Goal: Task Accomplishment & Management: Manage account settings

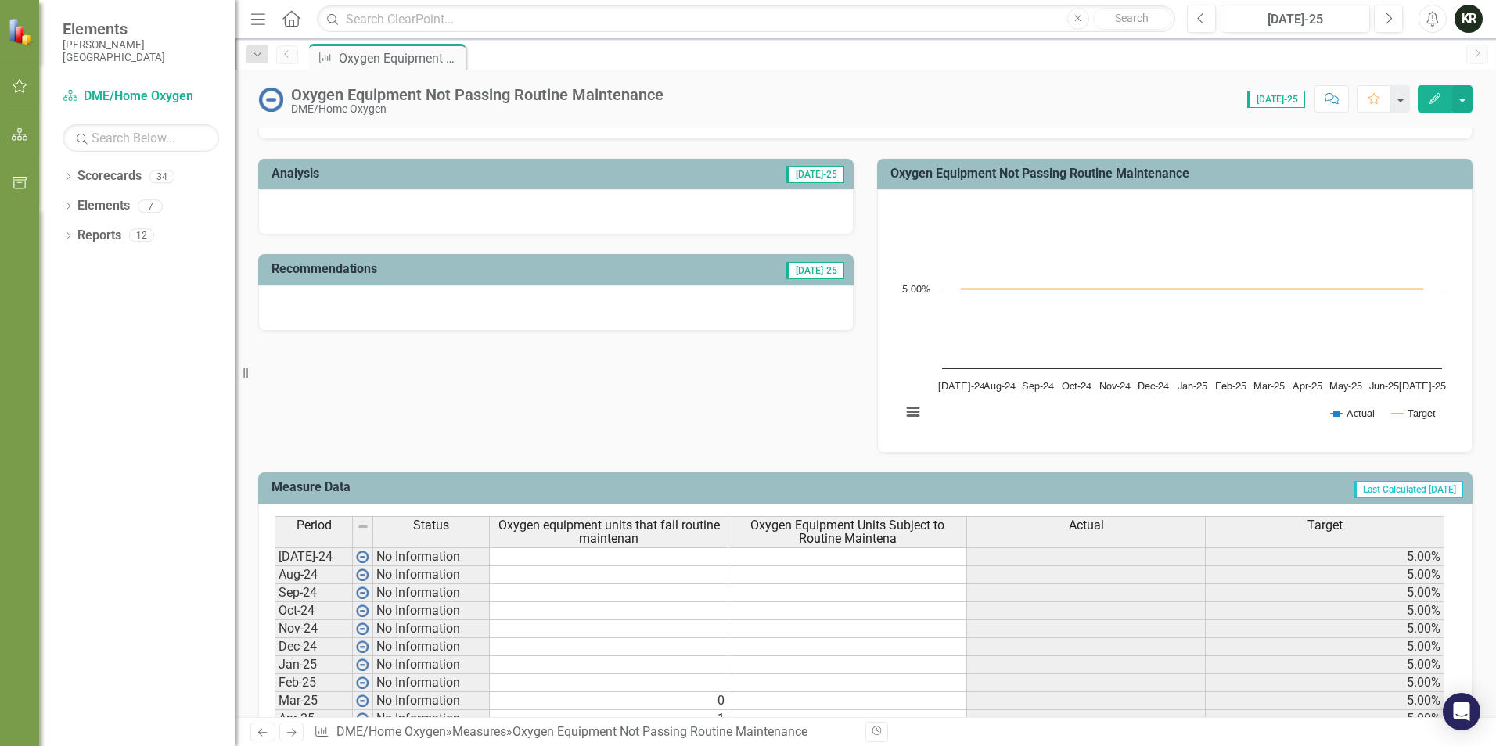
scroll to position [469, 0]
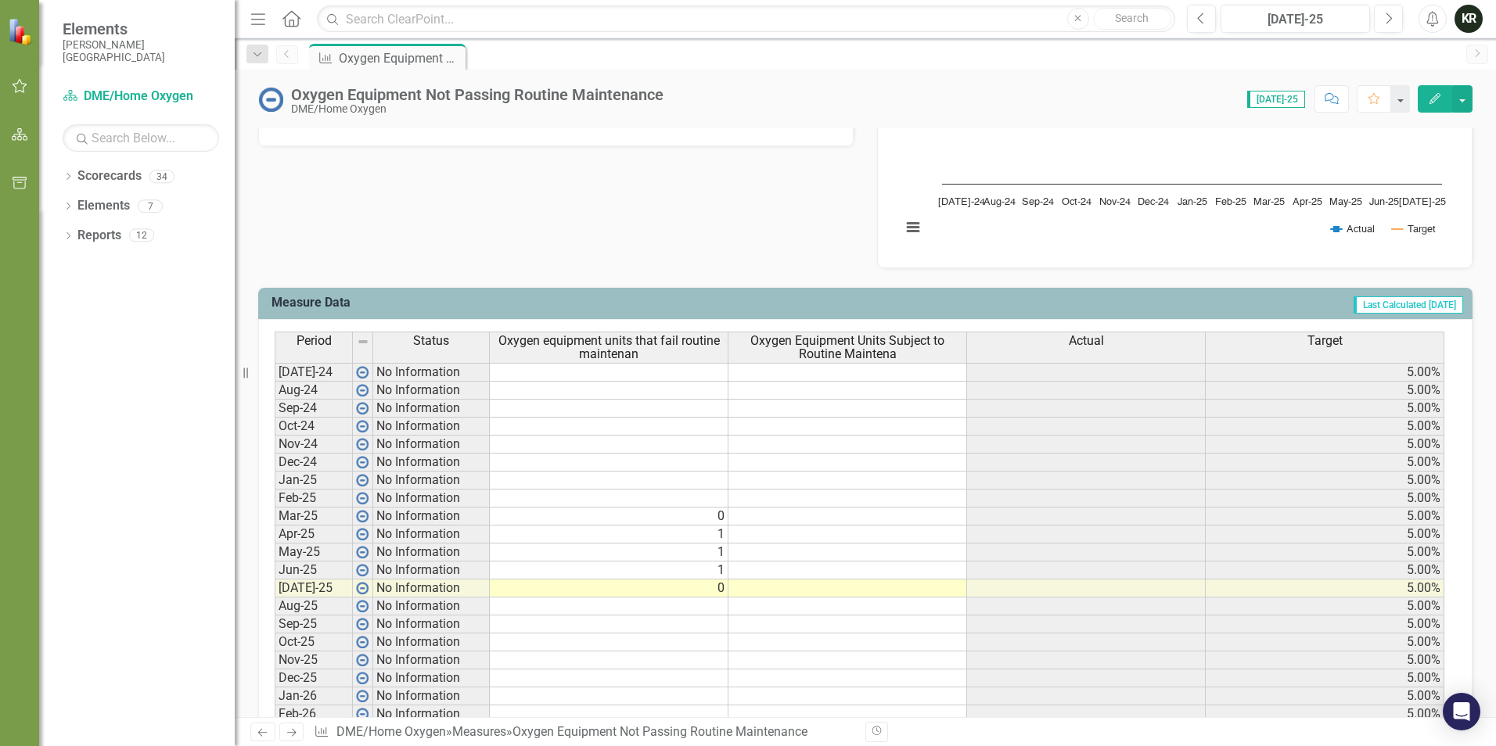
click at [832, 591] on td at bounding box center [847, 589] width 239 height 18
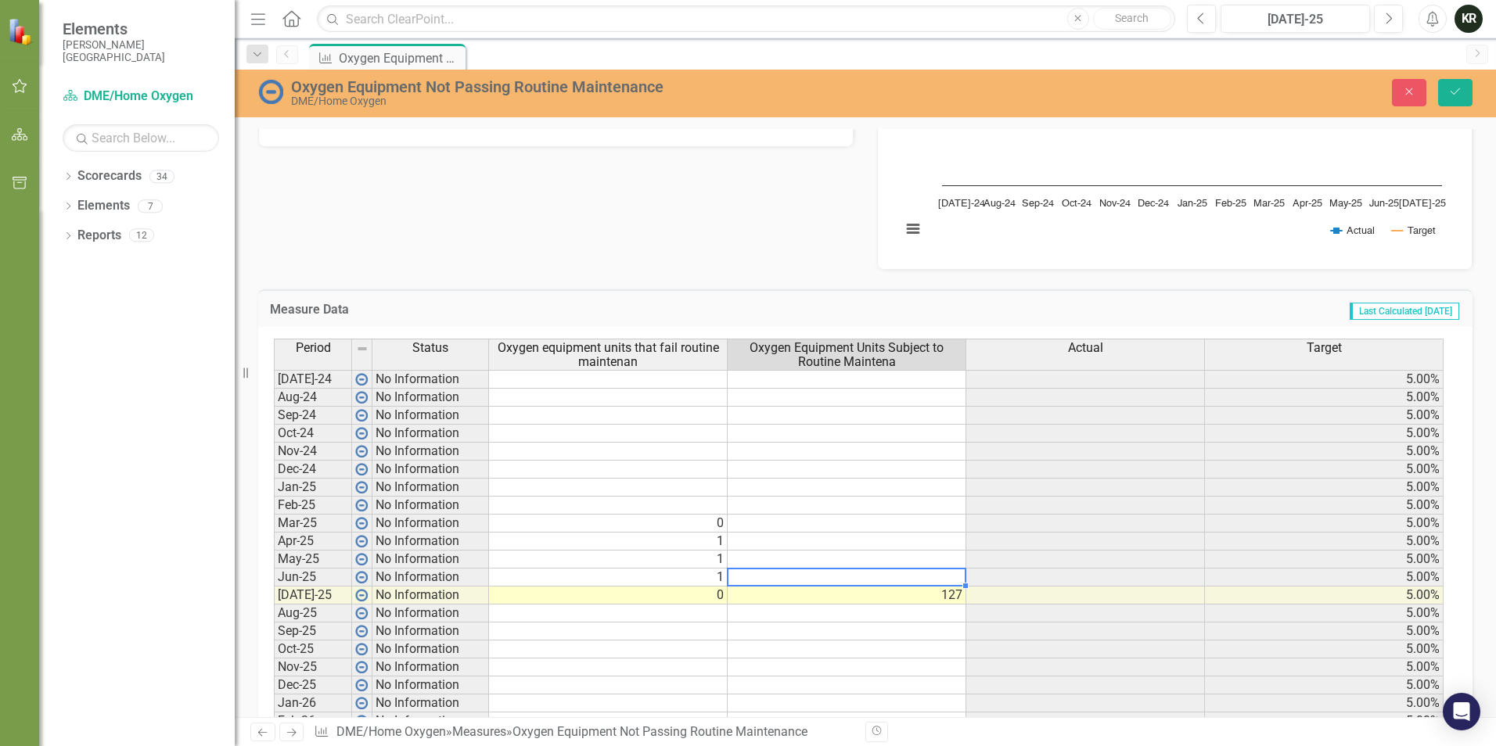
click at [834, 579] on td at bounding box center [847, 578] width 239 height 18
type textarea "125"
click at [908, 631] on td at bounding box center [847, 632] width 239 height 18
click at [1458, 94] on icon "Save" at bounding box center [1455, 91] width 14 height 11
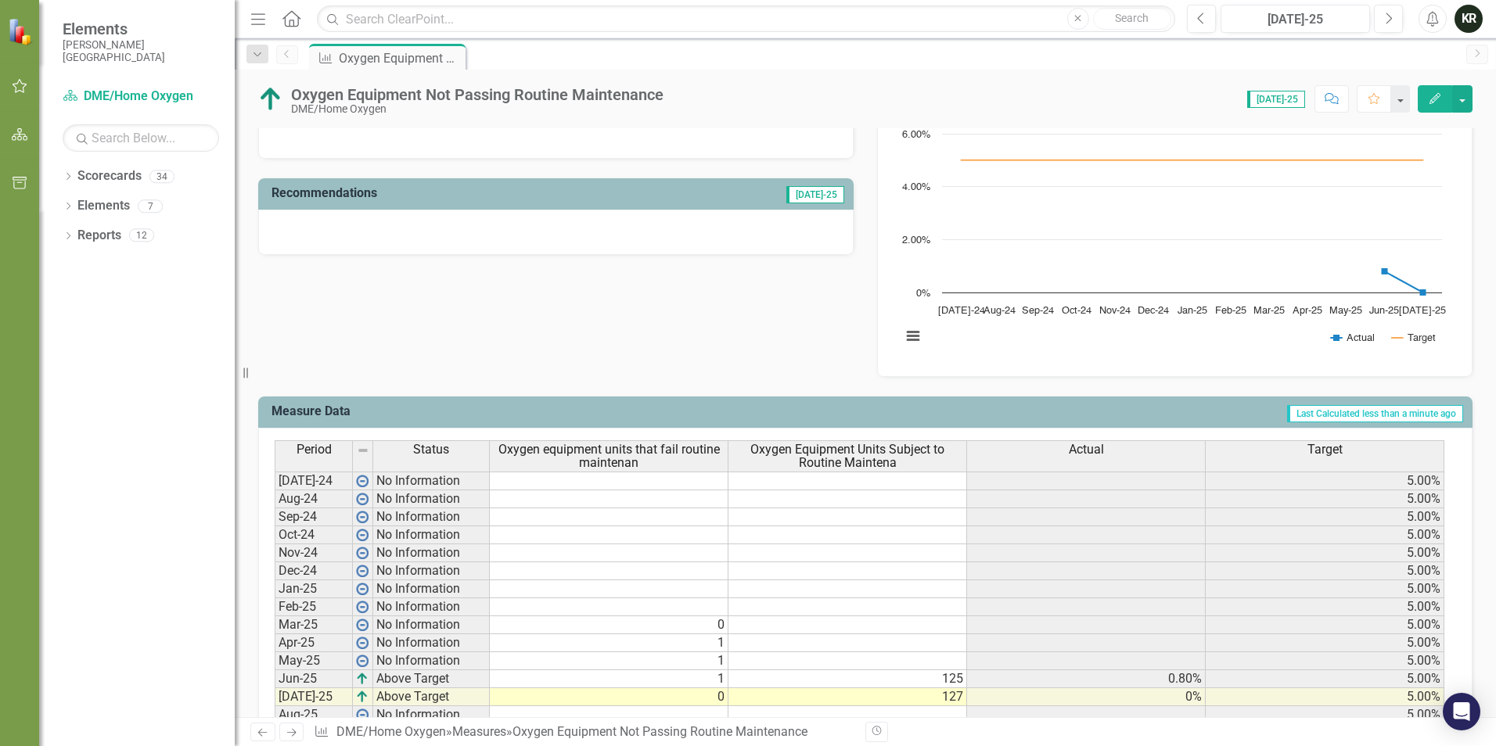
scroll to position [352, 0]
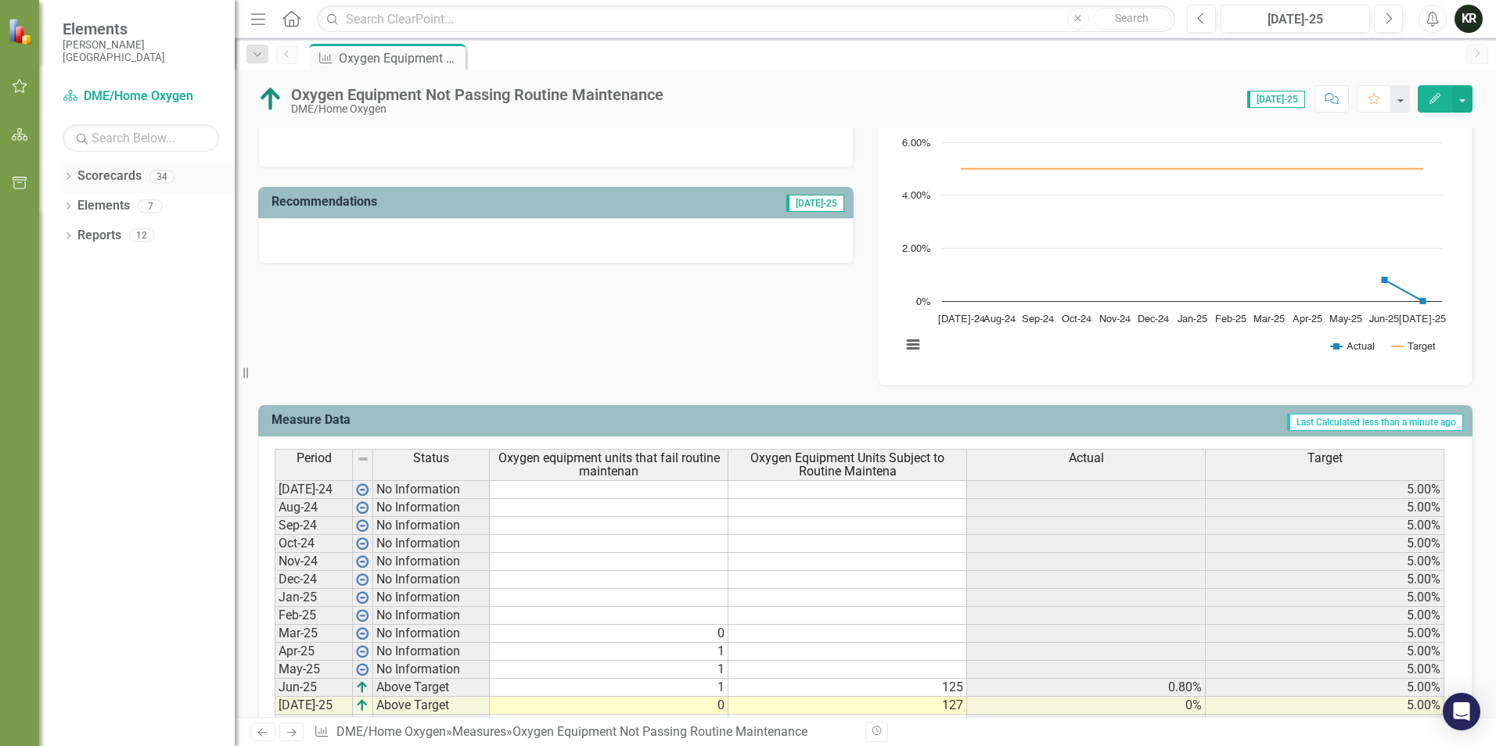
click at [70, 174] on icon "Dropdown" at bounding box center [68, 178] width 11 height 9
click at [70, 233] on icon "Dropdown" at bounding box center [68, 237] width 11 height 9
click at [58, 297] on icon "Dropdown" at bounding box center [52, 296] width 11 height 9
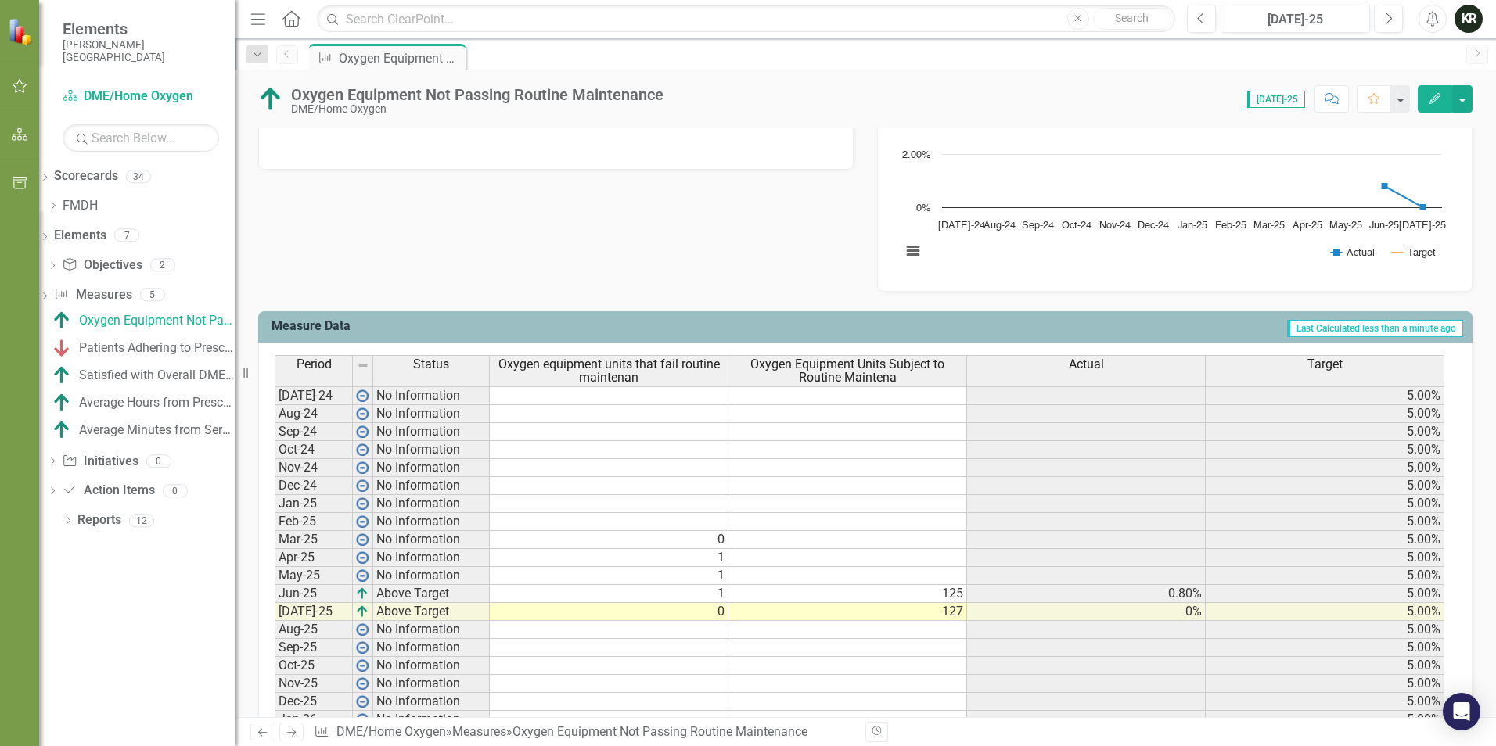
scroll to position [274, 0]
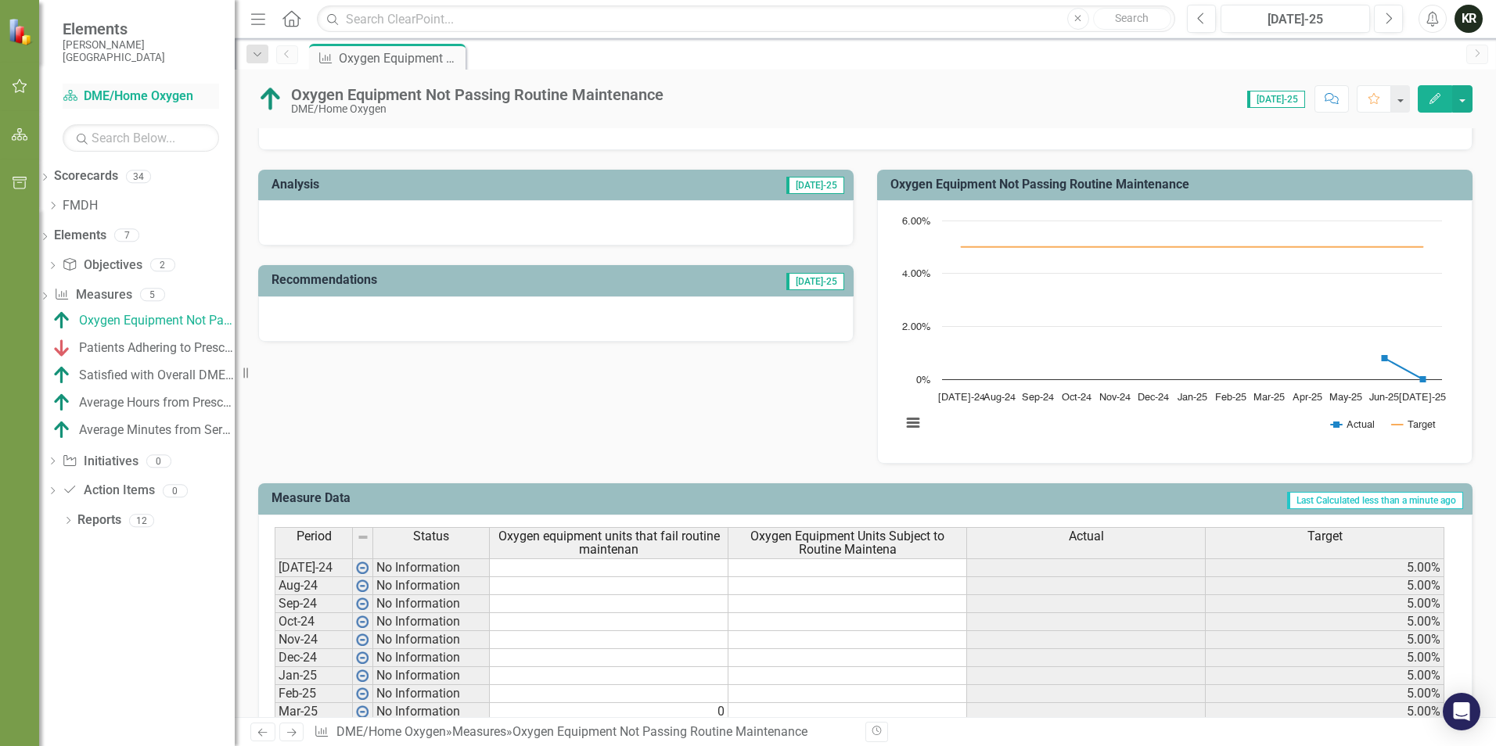
click at [117, 92] on link "Scorecard DME/Home Oxygen" at bounding box center [141, 97] width 156 height 18
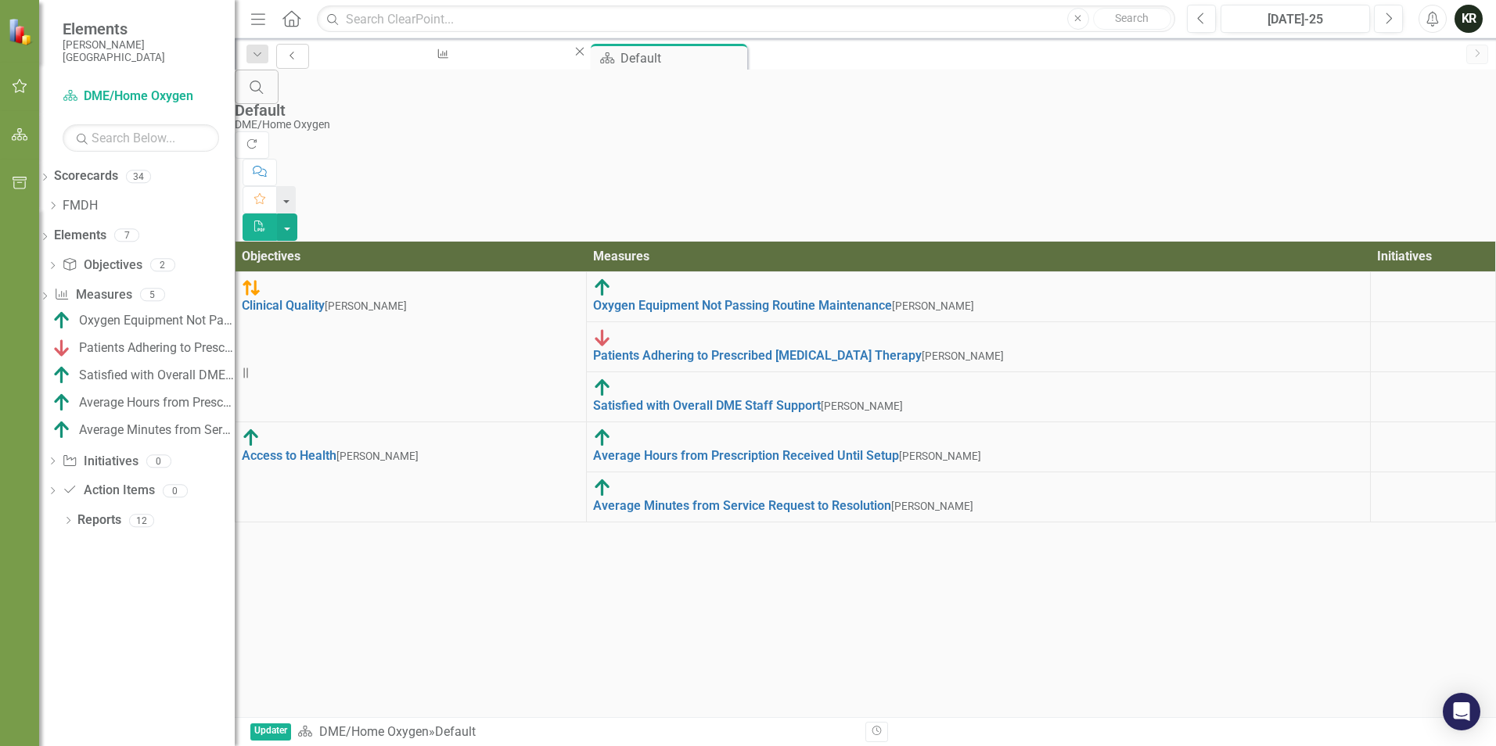
click at [286, 52] on icon "Previous" at bounding box center [292, 55] width 13 height 9
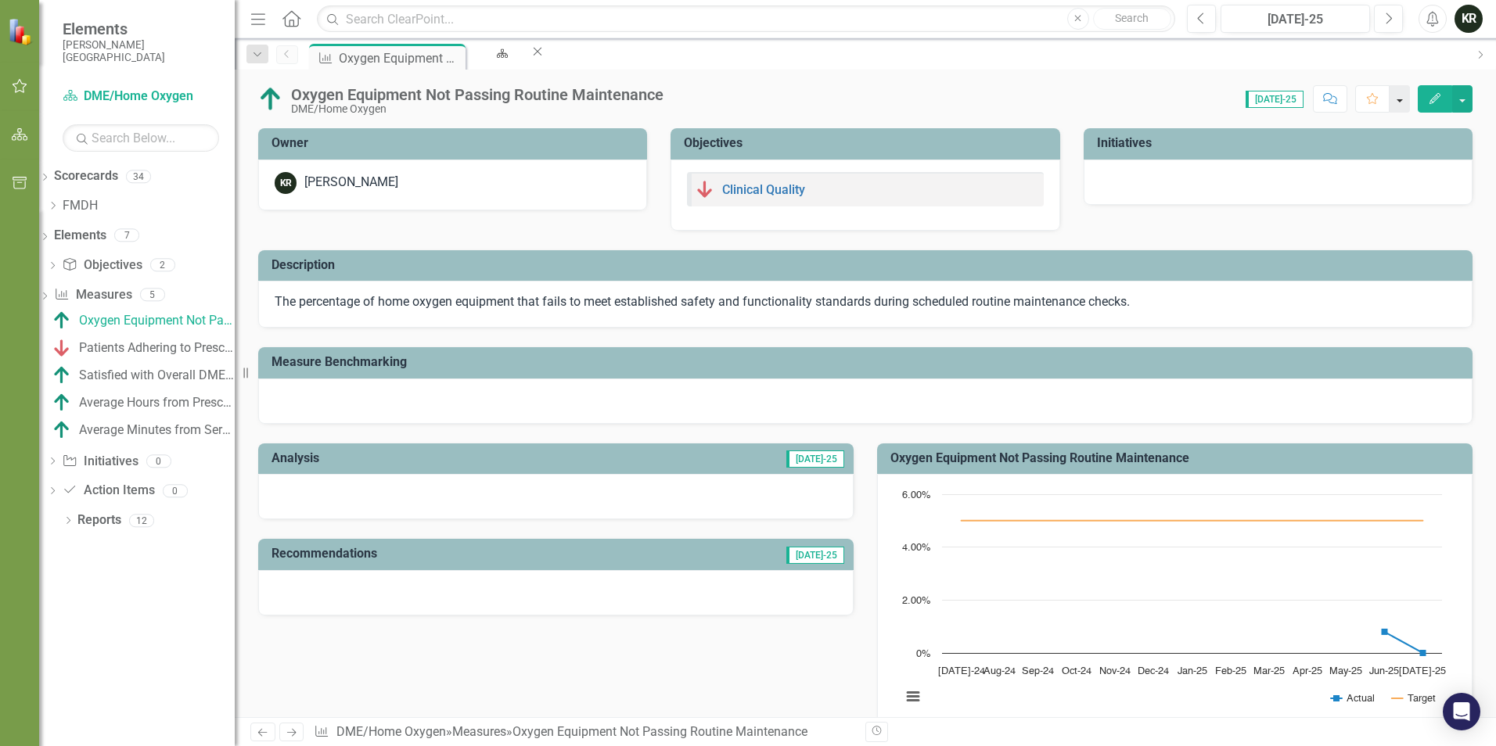
click at [1393, 106] on button "button" at bounding box center [1400, 98] width 20 height 27
click at [261, 58] on icon "Dropdown" at bounding box center [257, 54] width 14 height 11
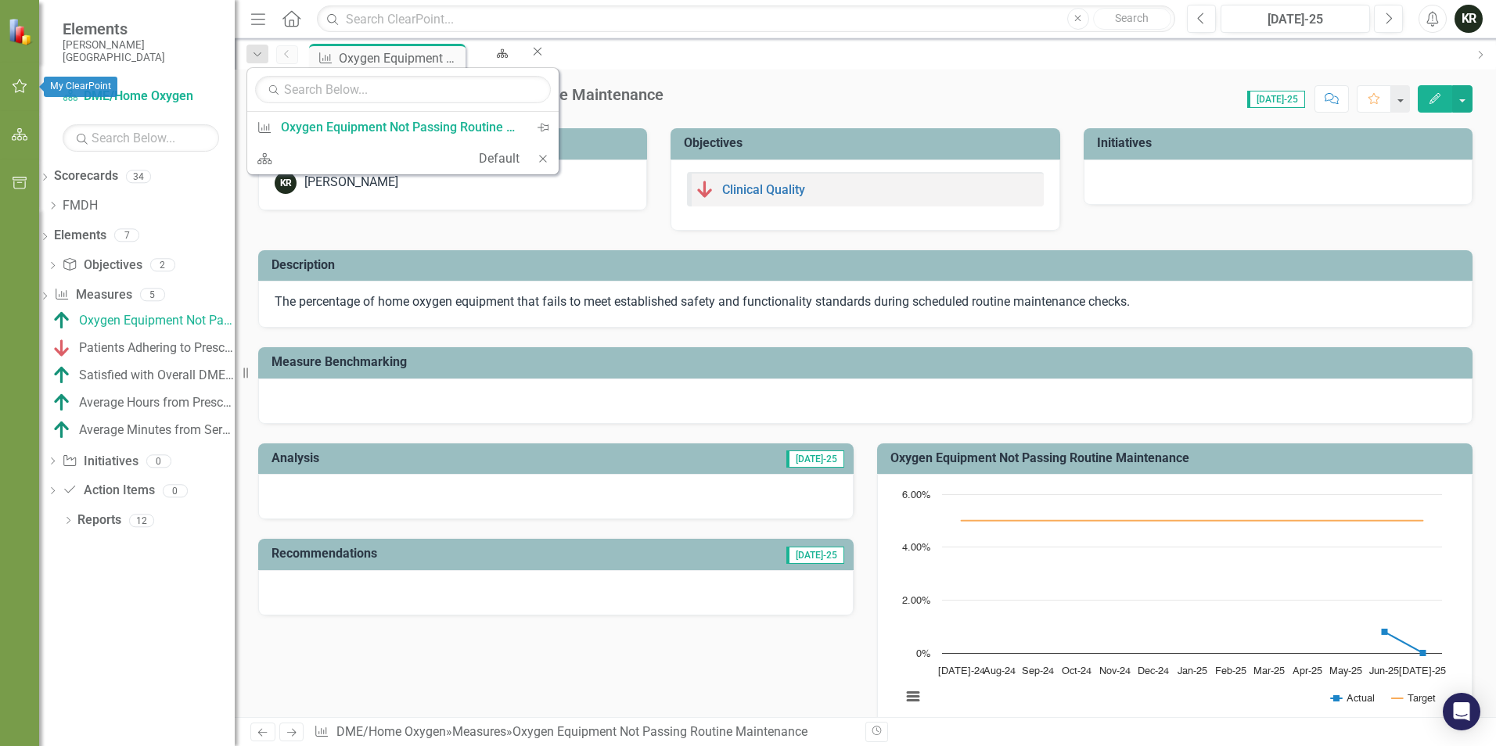
click at [22, 86] on icon "button" at bounding box center [20, 86] width 16 height 13
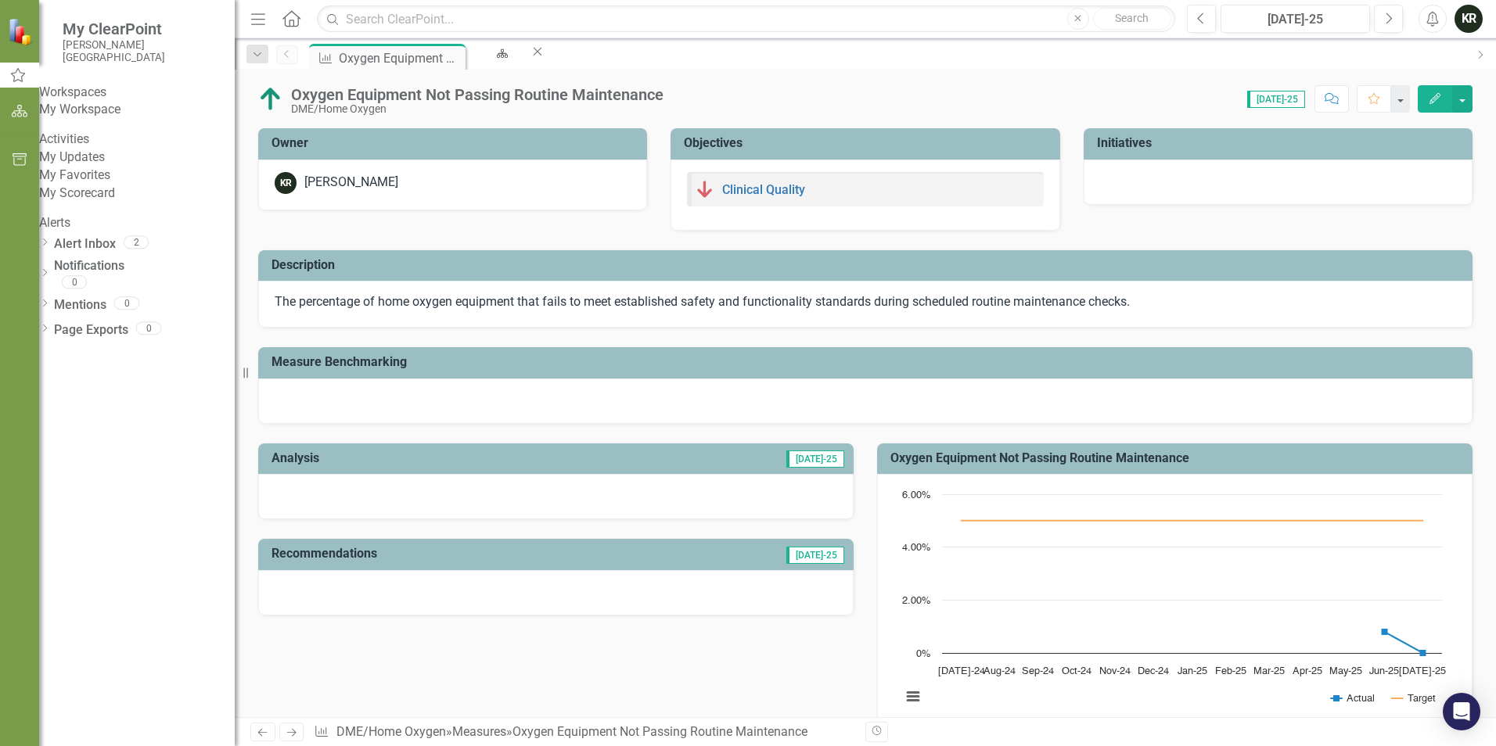
click at [128, 167] on link "My Updates" at bounding box center [137, 158] width 196 height 18
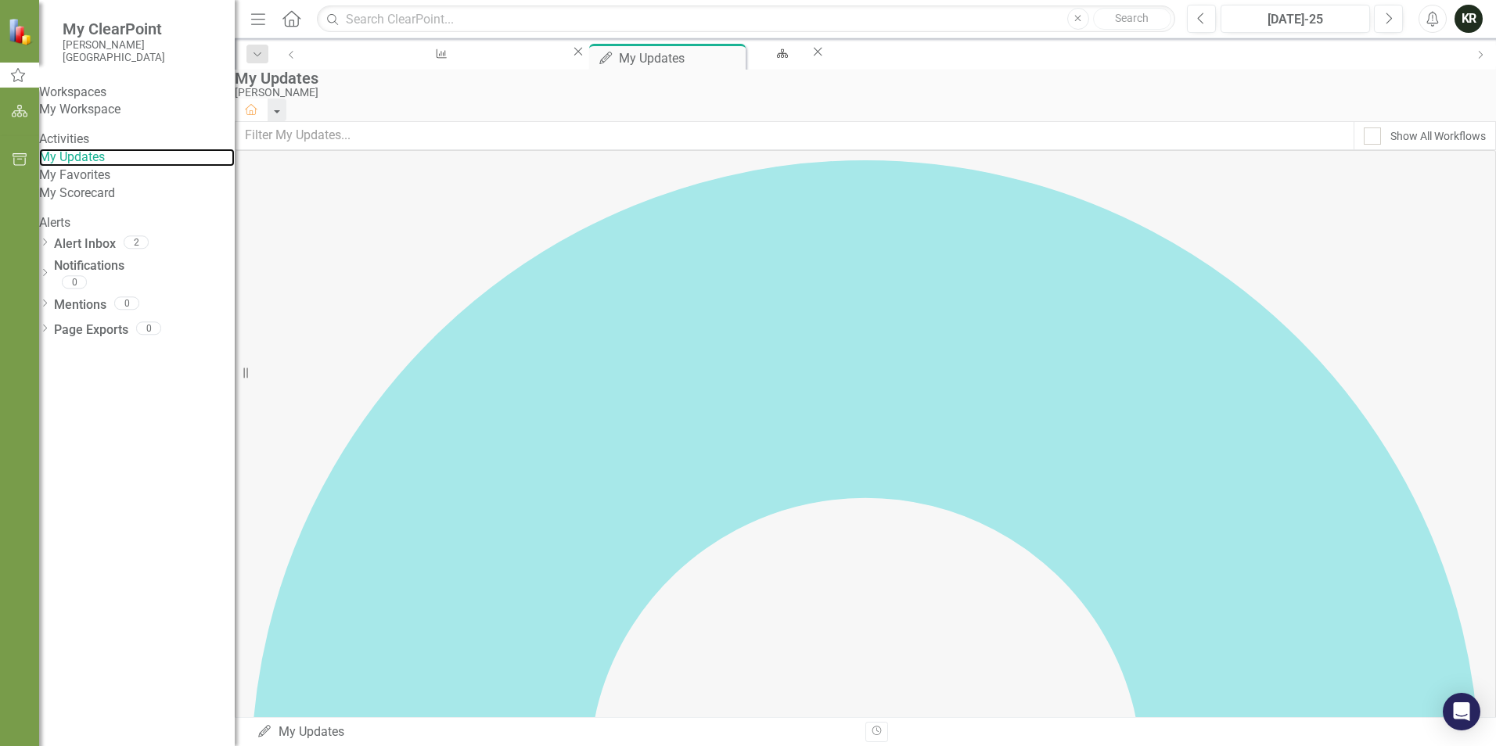
scroll to position [939, 0]
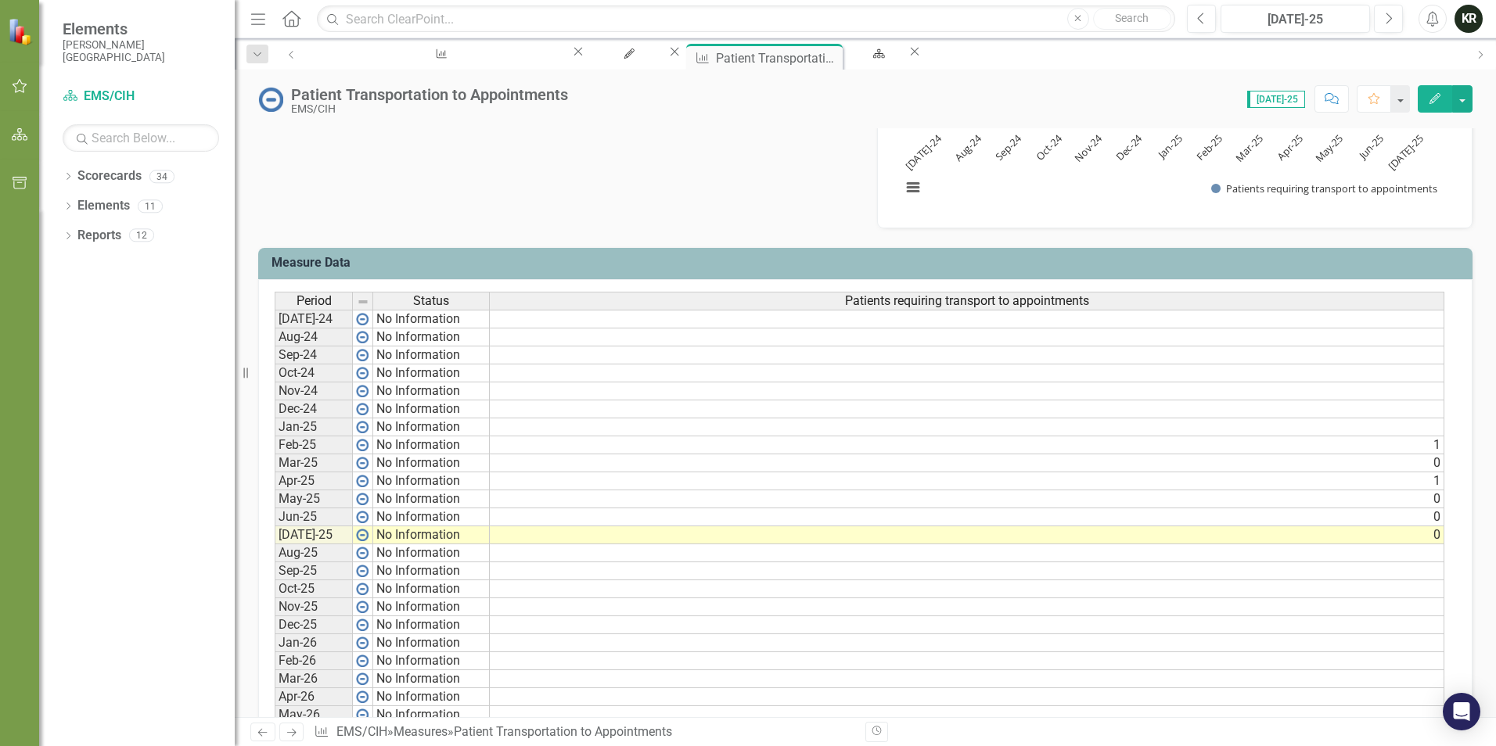
scroll to position [573, 0]
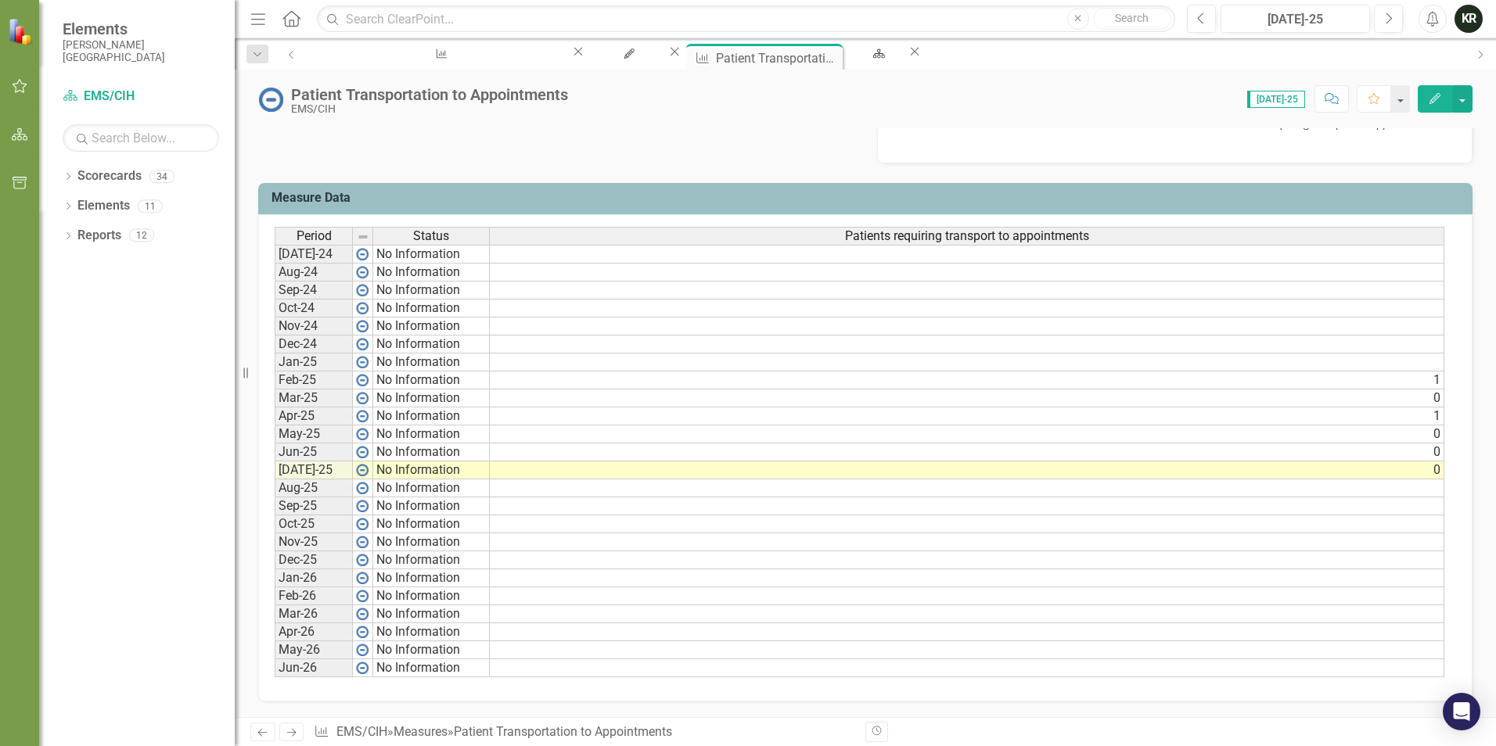
click at [385, 470] on td "No Information" at bounding box center [431, 471] width 117 height 18
click at [365, 467] on img at bounding box center [362, 470] width 13 height 13
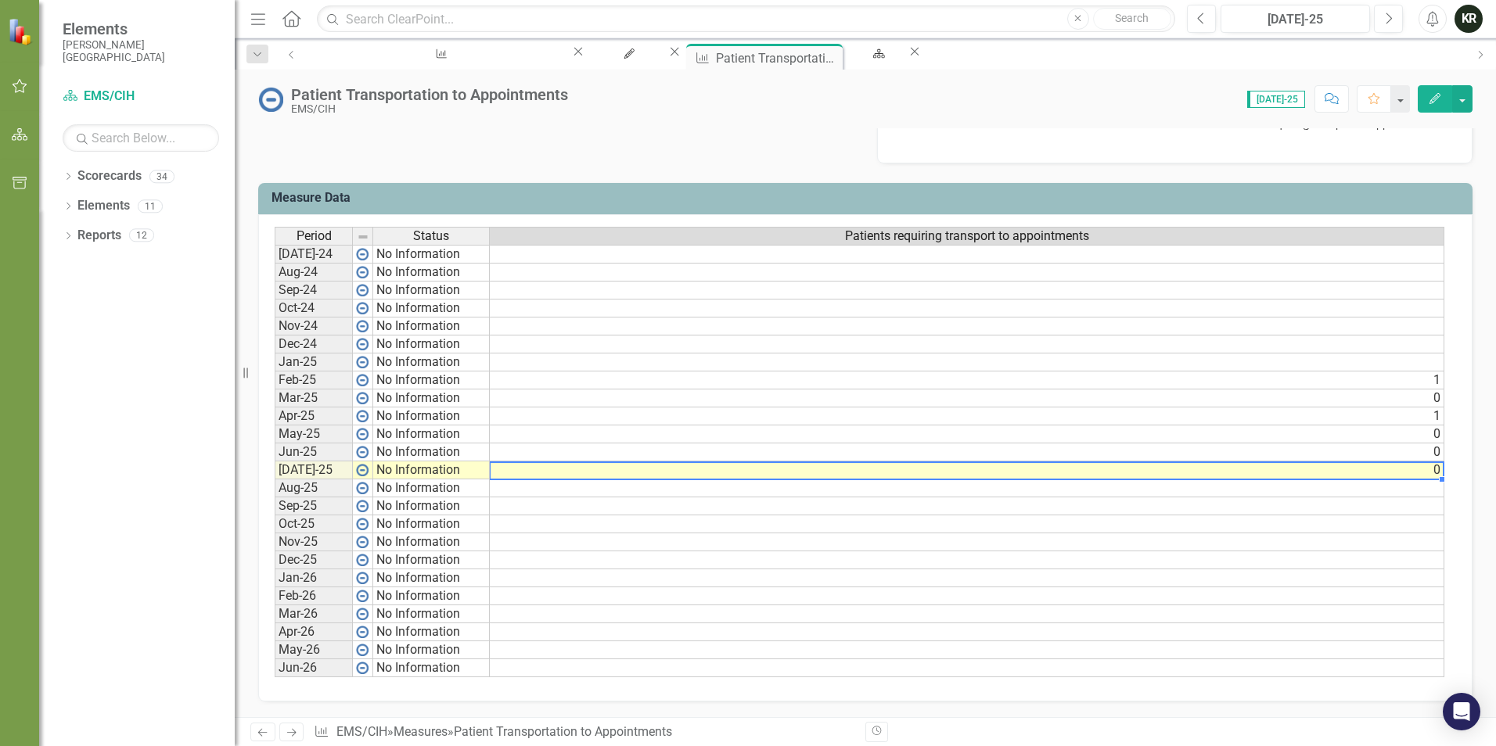
click at [1404, 472] on td "0" at bounding box center [967, 471] width 955 height 18
click at [1403, 471] on td "0" at bounding box center [967, 471] width 955 height 18
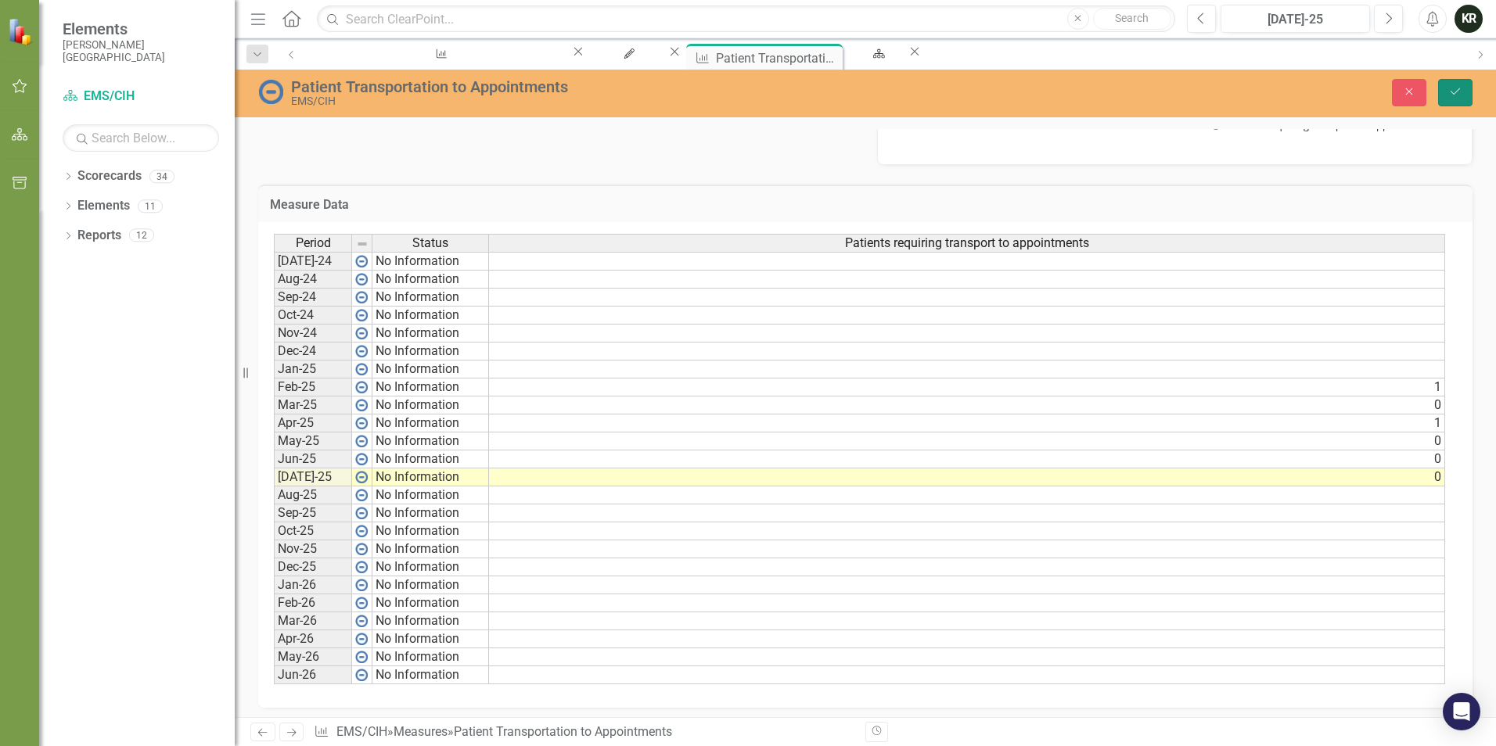
click at [1450, 95] on icon "Save" at bounding box center [1455, 91] width 14 height 11
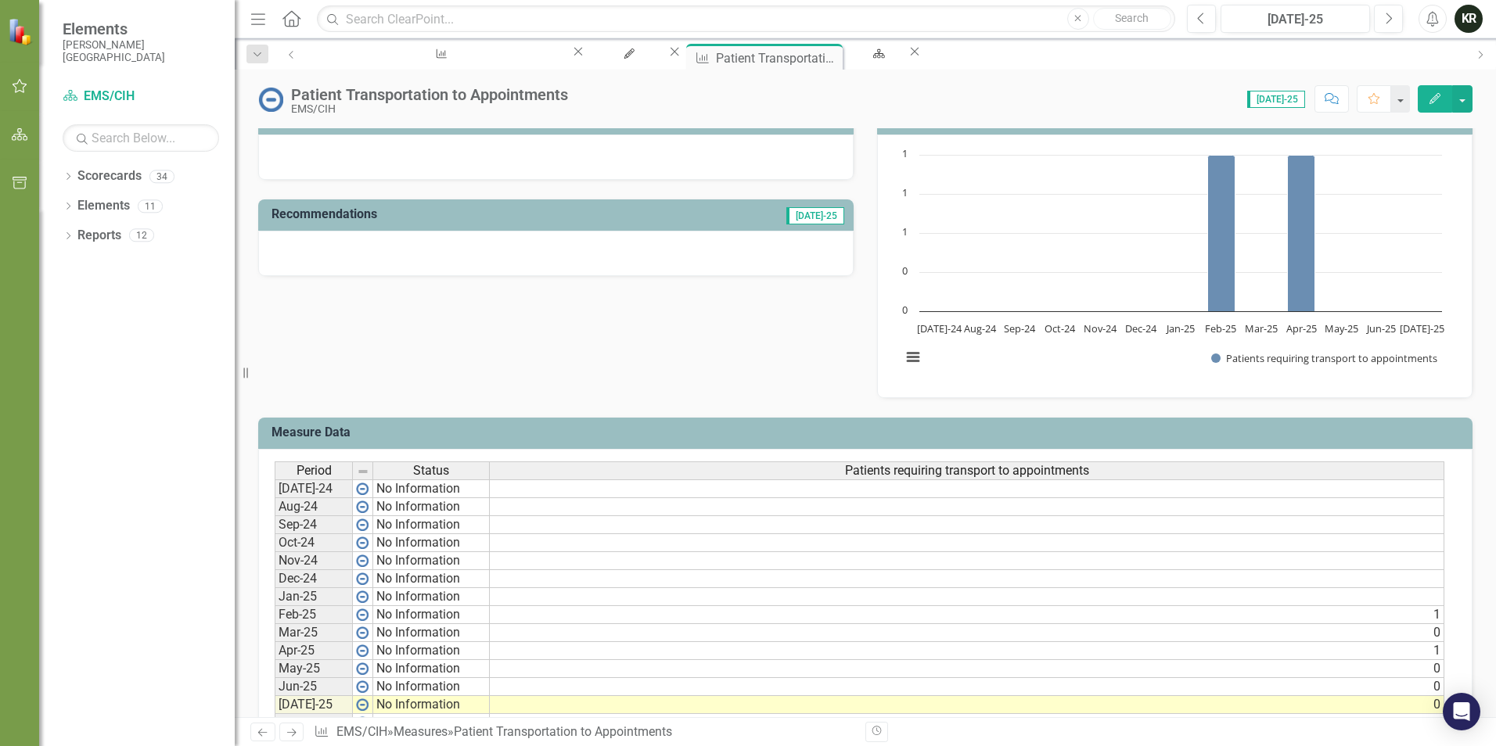
scroll to position [416, 0]
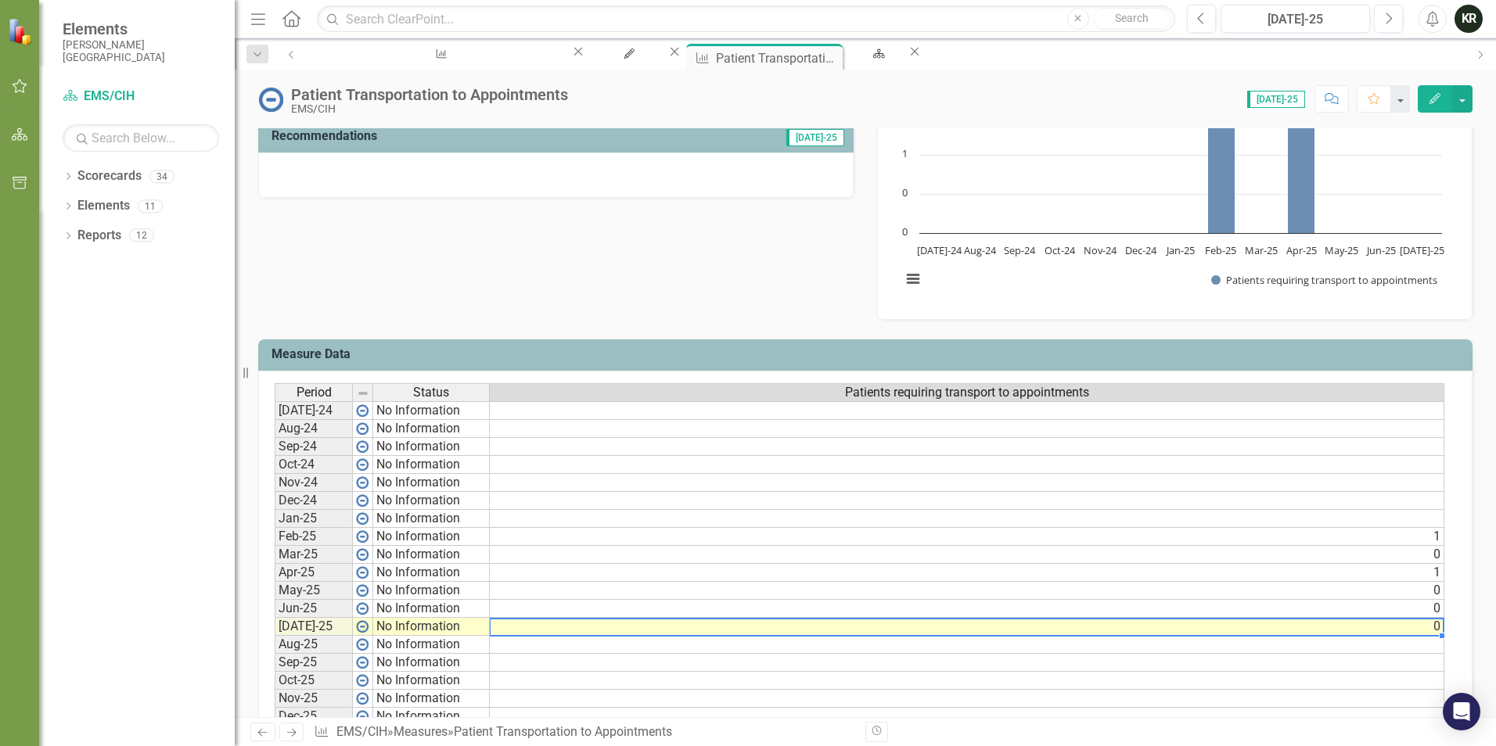
click at [1423, 624] on td "0" at bounding box center [967, 627] width 955 height 18
click at [1440, 608] on td "0" at bounding box center [967, 609] width 955 height 18
click at [1434, 629] on td "0" at bounding box center [967, 627] width 955 height 18
